Goal: Task Accomplishment & Management: Manage account settings

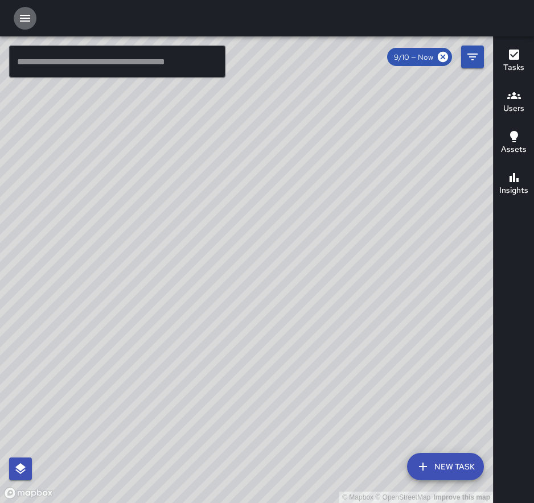
click at [26, 21] on icon "button" at bounding box center [25, 18] width 10 height 7
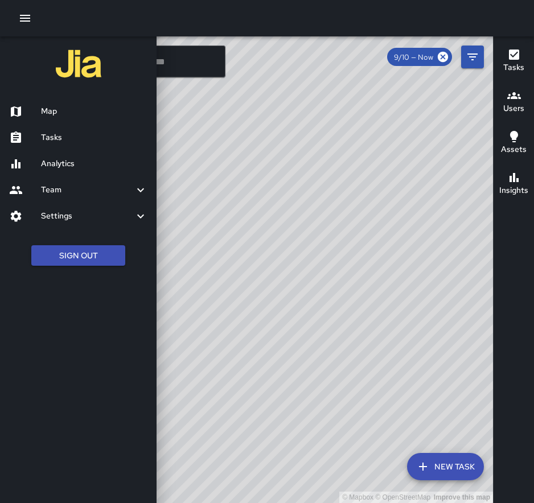
click at [102, 224] on div "Settings" at bounding box center [78, 216] width 157 height 26
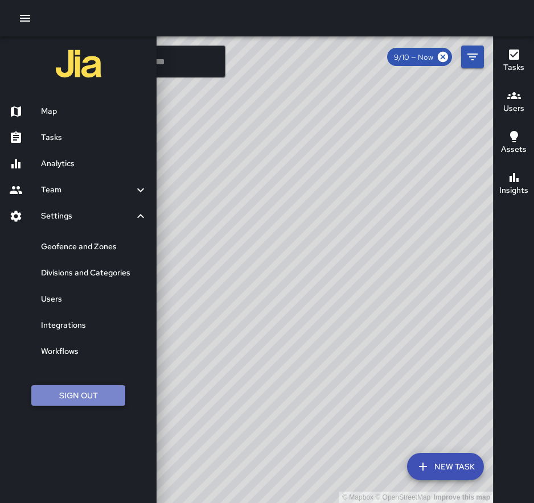
click at [85, 393] on button "Sign Out" at bounding box center [78, 396] width 94 height 21
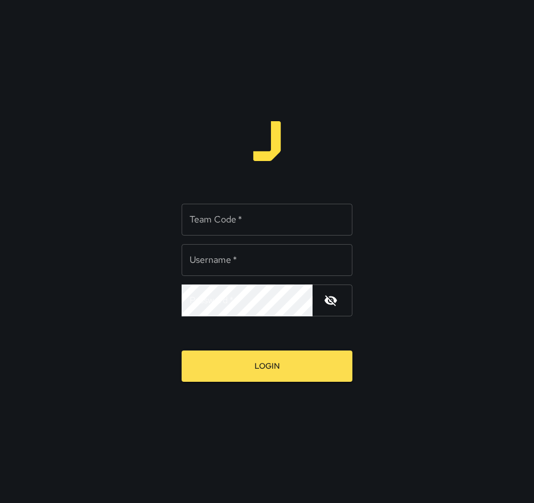
click at [265, 220] on input "Team Code   *" at bounding box center [267, 220] width 171 height 32
type input "******"
click at [237, 266] on input "Username   *" at bounding box center [267, 260] width 171 height 32
type input "******"
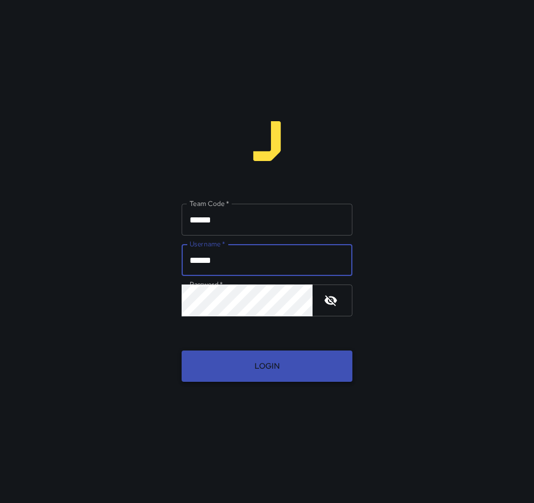
click at [296, 368] on button "Login" at bounding box center [267, 366] width 171 height 31
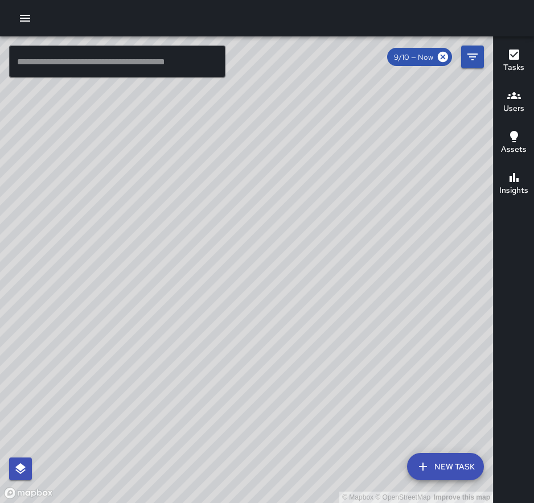
drag, startPoint x: 218, startPoint y: 277, endPoint x: 210, endPoint y: 72, distance: 205.7
click at [210, 72] on div "© Mapbox © OpenStreetMap Improve this map ​ New Task 9/10 — Now Map Layers Task…" at bounding box center [246, 269] width 493 height 467
drag, startPoint x: 306, startPoint y: 107, endPoint x: 325, endPoint y: 353, distance: 247.4
click at [325, 353] on div "© Mapbox © OpenStreetMap Improve this map" at bounding box center [246, 269] width 493 height 467
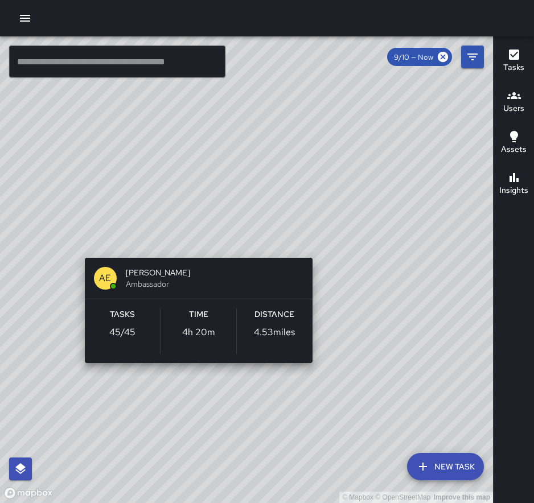
click at [321, 245] on div "© Mapbox © OpenStreetMap Improve this map AE AMBER EVANS Ambassador Tasks 45 / …" at bounding box center [246, 269] width 493 height 467
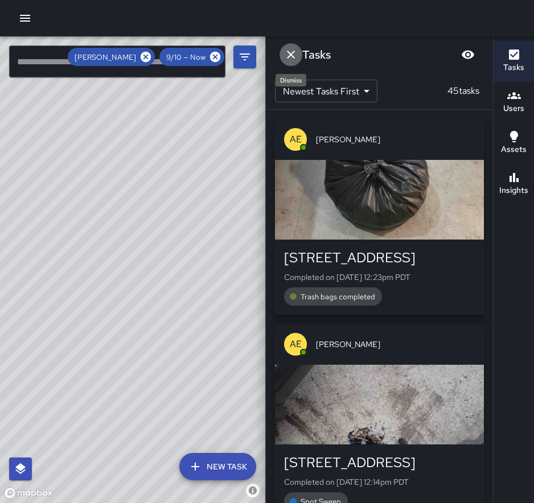
click at [296, 57] on icon "Dismiss" at bounding box center [291, 55] width 14 height 14
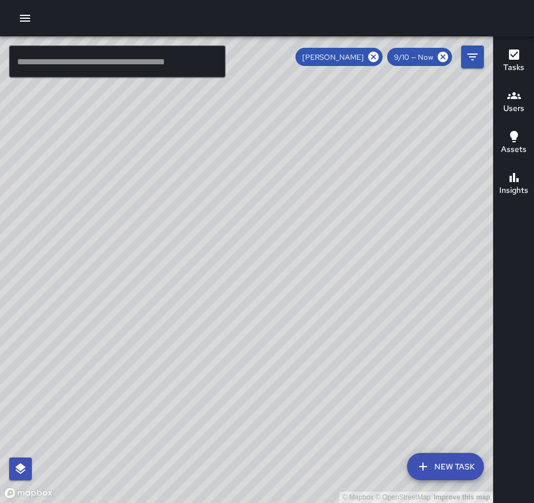
drag, startPoint x: 310, startPoint y: 235, endPoint x: 302, endPoint y: 415, distance: 179.6
click at [302, 415] on div "© Mapbox © OpenStreetMap Improve this map" at bounding box center [246, 269] width 493 height 467
drag, startPoint x: 285, startPoint y: 396, endPoint x: 337, endPoint y: 212, distance: 191.0
click at [337, 212] on div "© Mapbox © OpenStreetMap Improve this map" at bounding box center [246, 269] width 493 height 467
drag, startPoint x: 316, startPoint y: 355, endPoint x: 309, endPoint y: 306, distance: 49.5
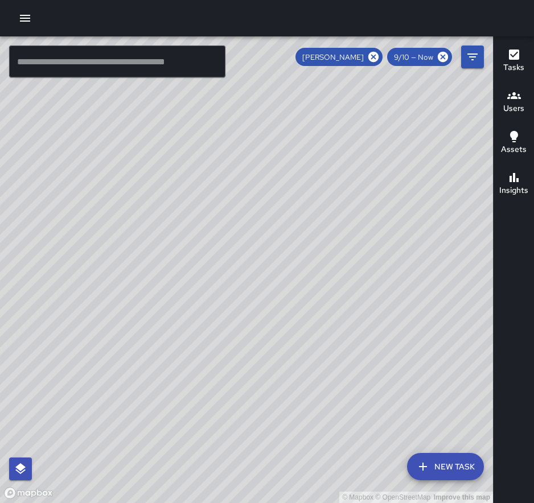
click at [309, 306] on div "© Mapbox © OpenStreetMap Improve this map" at bounding box center [246, 269] width 493 height 467
drag, startPoint x: 387, startPoint y: 294, endPoint x: 350, endPoint y: 290, distance: 36.6
click at [350, 290] on div "© Mapbox © OpenStreetMap Improve this map" at bounding box center [246, 269] width 493 height 467
drag, startPoint x: 370, startPoint y: 286, endPoint x: 392, endPoint y: 386, distance: 102.7
click at [392, 386] on div "© Mapbox © OpenStreetMap Improve this map" at bounding box center [246, 269] width 493 height 467
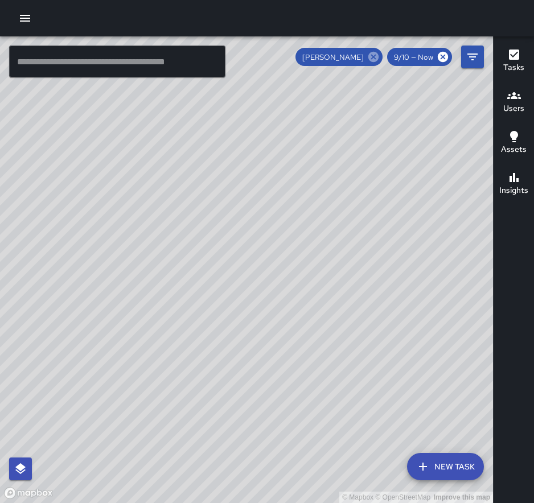
click at [373, 58] on icon at bounding box center [373, 57] width 13 height 13
drag, startPoint x: 396, startPoint y: 305, endPoint x: 379, endPoint y: 225, distance: 81.7
click at [379, 225] on div "© Mapbox © OpenStreetMap Improve this map" at bounding box center [246, 269] width 493 height 467
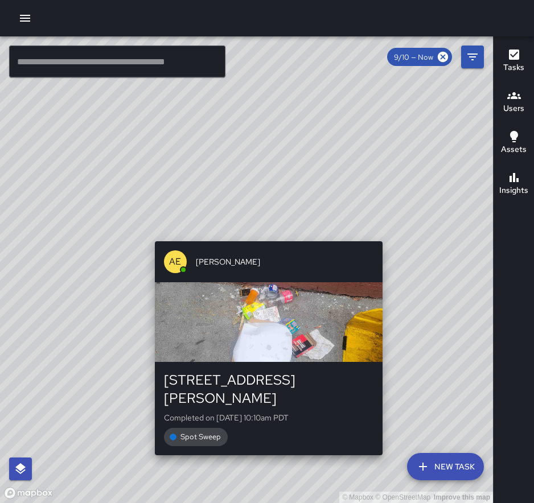
drag, startPoint x: 390, startPoint y: 285, endPoint x: 388, endPoint y: 230, distance: 55.3
click at [388, 230] on div "© Mapbox © OpenStreetMap Improve this map AE AMBER EVANS 1017 Larkin Street Com…" at bounding box center [246, 269] width 493 height 467
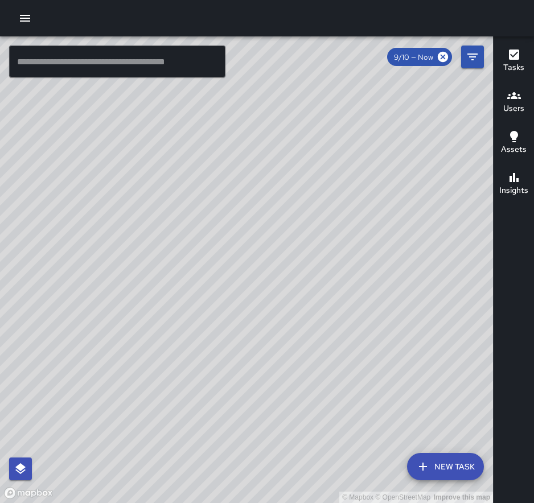
drag, startPoint x: 419, startPoint y: 271, endPoint x: 373, endPoint y: 227, distance: 63.2
click at [373, 227] on div "© Mapbox © OpenStreetMap Improve this map" at bounding box center [246, 269] width 493 height 467
drag, startPoint x: 408, startPoint y: 100, endPoint x: 395, endPoint y: 182, distance: 83.1
click at [395, 182] on div "© Mapbox © OpenStreetMap Improve this map" at bounding box center [246, 269] width 493 height 467
drag, startPoint x: 395, startPoint y: 182, endPoint x: 392, endPoint y: 159, distance: 22.9
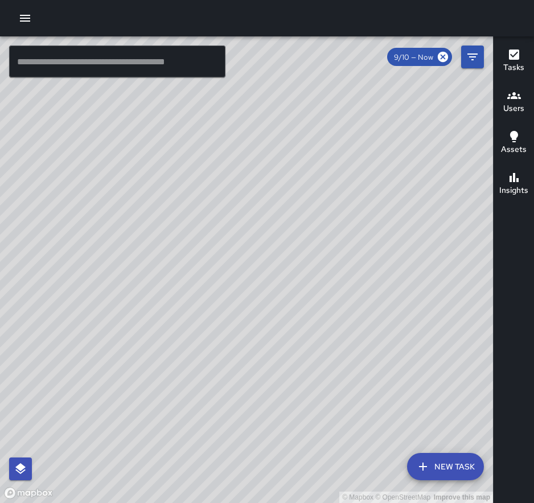
click at [392, 158] on div "© Mapbox © OpenStreetMap Improve this map" at bounding box center [246, 269] width 493 height 467
drag, startPoint x: 416, startPoint y: 222, endPoint x: 391, endPoint y: 219, distance: 24.7
click at [391, 219] on div "© Mapbox © OpenStreetMap Improve this map" at bounding box center [246, 269] width 493 height 467
